Goal: Task Accomplishment & Management: Manage account settings

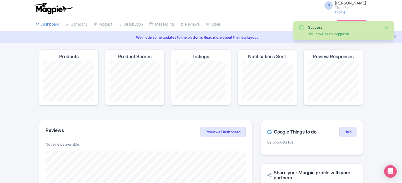
click at [388, 27] on button "Close" at bounding box center [387, 27] width 4 height 6
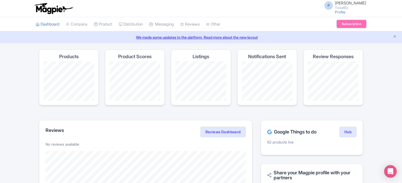
click at [353, 23] on link "Subscription" at bounding box center [352, 24] width 30 height 8
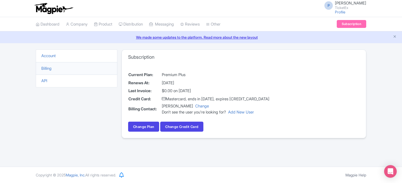
click at [169, 90] on td "$0.00 on September 14, 2025" at bounding box center [216, 91] width 108 height 8
click at [197, 104] on link "Change" at bounding box center [202, 106] width 14 height 5
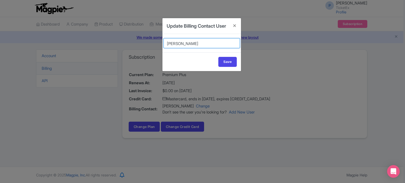
click at [194, 48] on select "Parth Sharma Prince Dalal Anshul Chittodiya Pushpendra Shekhawat" at bounding box center [201, 43] width 76 height 10
click at [163, 45] on select "Parth Sharma Prince Dalal Anshul Chittodiya Pushpendra Shekhawat" at bounding box center [201, 43] width 76 height 10
click at [233, 67] on input "Save" at bounding box center [227, 62] width 18 height 10
type input "Update Account"
